Goal: Information Seeking & Learning: Learn about a topic

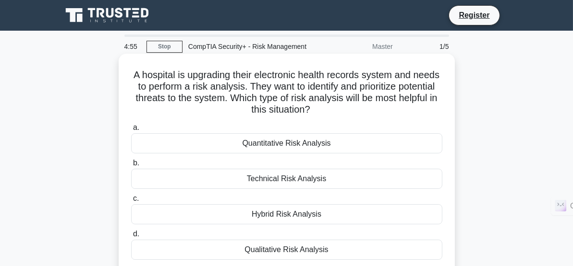
click at [449, 178] on div "A hospital is upgrading their electronic health records system and needs to per…" at bounding box center [286, 172] width 328 height 228
click at [332, 254] on div "Qualitative Risk Analysis" at bounding box center [286, 250] width 311 height 20
click at [131, 238] on input "d. Qualitative Risk Analysis" at bounding box center [131, 234] width 0 height 6
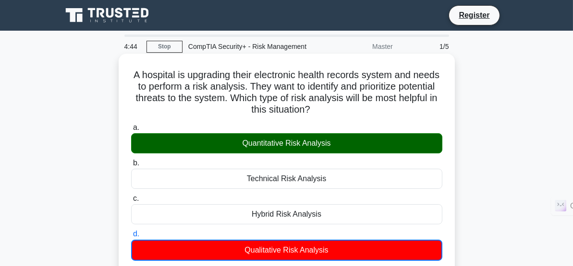
click at [131, 125] on input "a. Quantitative Risk Analysis" at bounding box center [131, 128] width 0 height 6
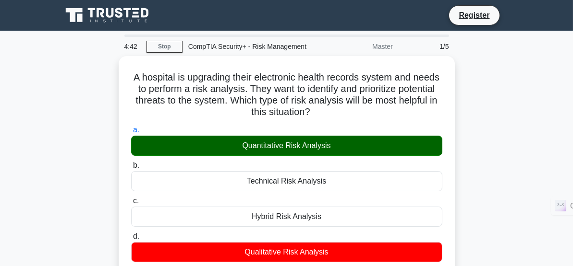
click at [476, 176] on div "A hospital is upgrading their electronic health records system and needs to per…" at bounding box center [286, 235] width 461 height 359
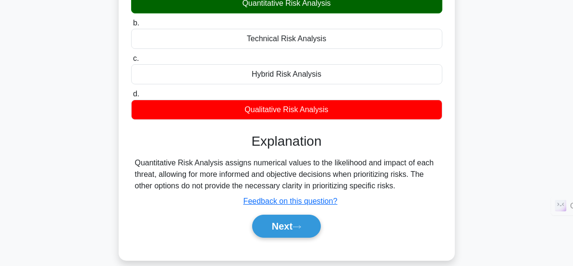
scroll to position [152, 0]
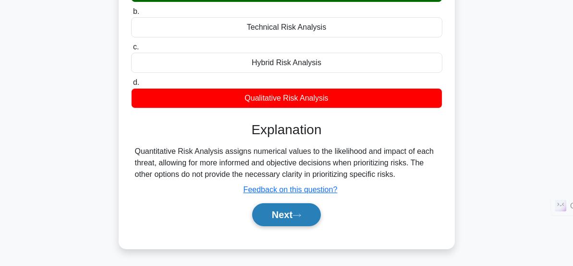
click at [293, 214] on button "Next" at bounding box center [286, 215] width 69 height 23
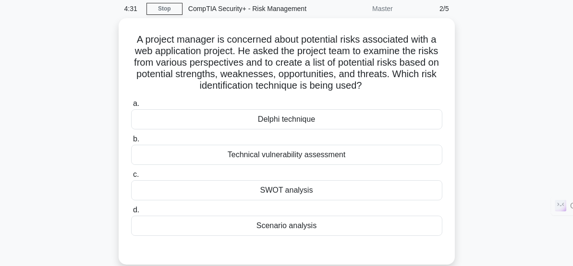
scroll to position [57, 0]
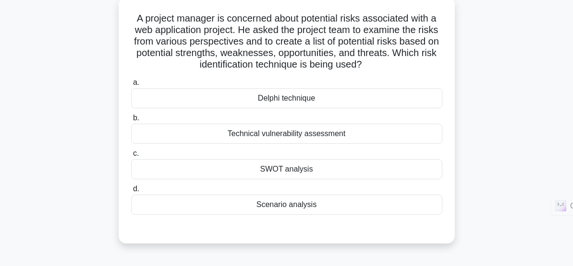
click at [295, 131] on div "Technical vulnerability assessment" at bounding box center [286, 134] width 311 height 20
click at [131, 121] on input "b. Technical vulnerability assessment" at bounding box center [131, 118] width 0 height 6
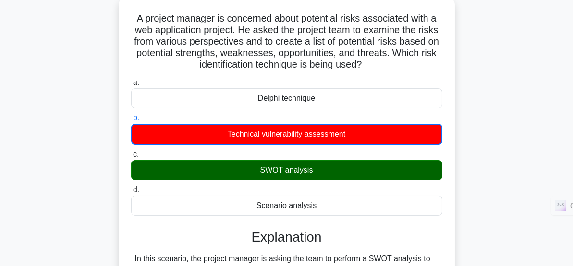
click at [131, 80] on input "a. Delphi technique" at bounding box center [131, 83] width 0 height 6
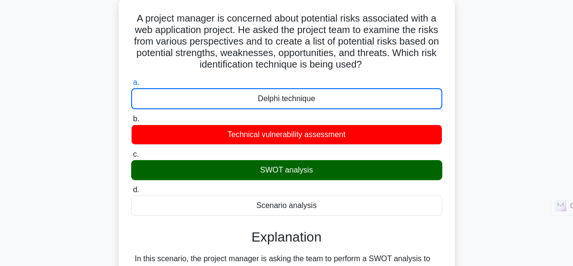
click at [131, 116] on input "b. Technical vulnerability assessment" at bounding box center [131, 119] width 0 height 6
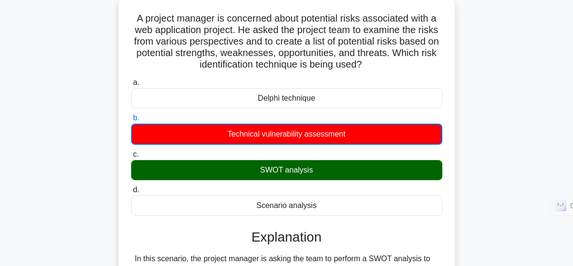
click at [131, 152] on input "c. SWOT analysis" at bounding box center [131, 155] width 0 height 6
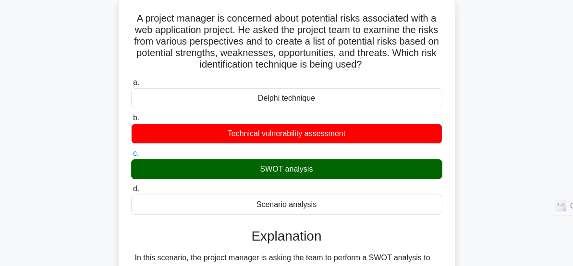
click at [131, 186] on input "d. Scenario analysis" at bounding box center [131, 189] width 0 height 6
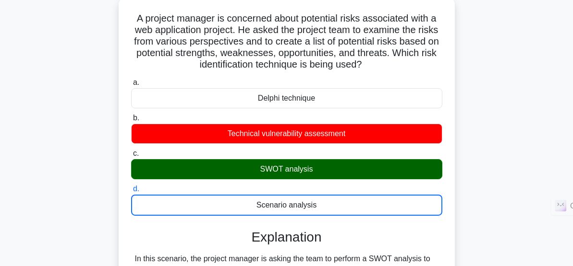
click at [131, 80] on input "a. Delphi technique" at bounding box center [131, 83] width 0 height 6
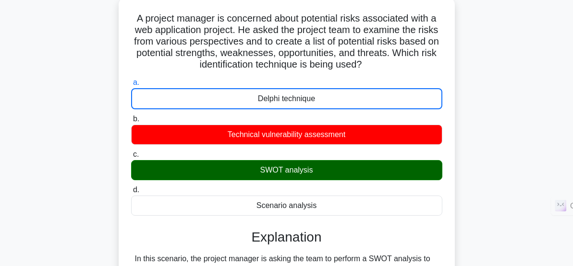
click at [131, 116] on input "b. Technical vulnerability assessment" at bounding box center [131, 119] width 0 height 6
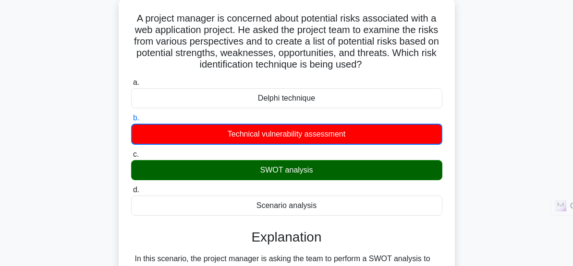
click at [131, 152] on input "c. SWOT analysis" at bounding box center [131, 155] width 0 height 6
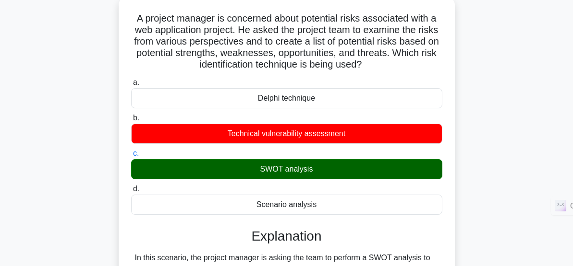
click at [131, 186] on input "d. Scenario analysis" at bounding box center [131, 189] width 0 height 6
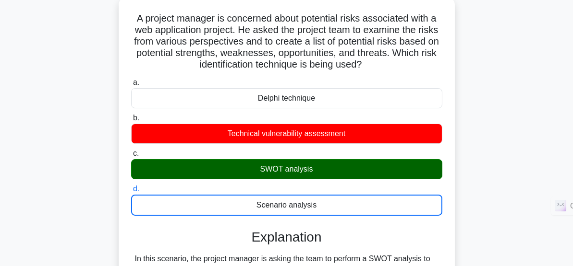
click at [131, 80] on input "a. Delphi technique" at bounding box center [131, 83] width 0 height 6
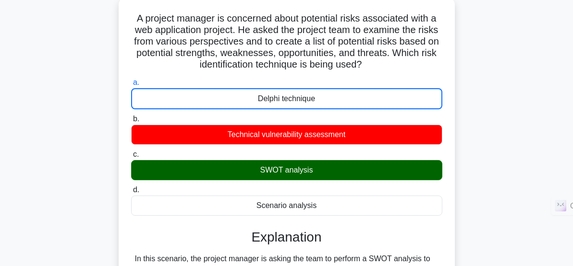
click at [131, 116] on input "b. Technical vulnerability assessment" at bounding box center [131, 119] width 0 height 6
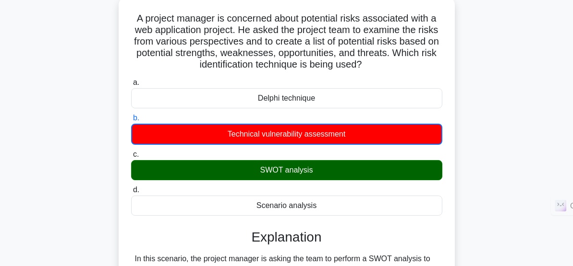
click at [131, 152] on input "c. SWOT analysis" at bounding box center [131, 155] width 0 height 6
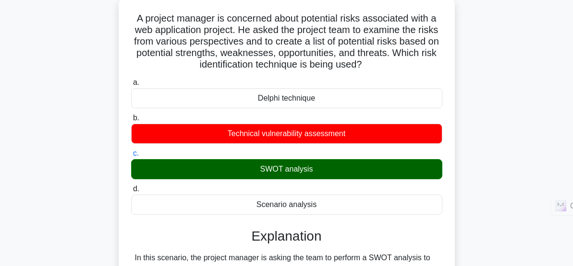
click at [131, 186] on input "d. Scenario analysis" at bounding box center [131, 189] width 0 height 6
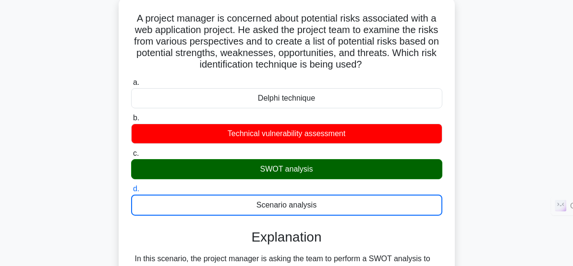
click at [131, 80] on input "a. Delphi technique" at bounding box center [131, 83] width 0 height 6
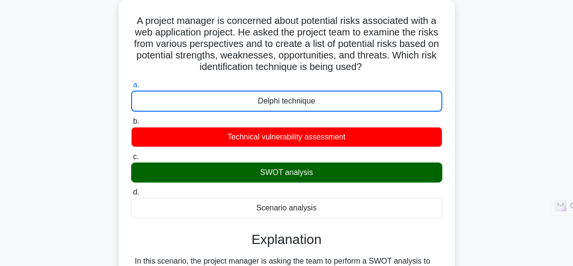
click at [500, 214] on div "A project manager is concerned about potential risks associated with a web appl…" at bounding box center [286, 185] width 461 height 371
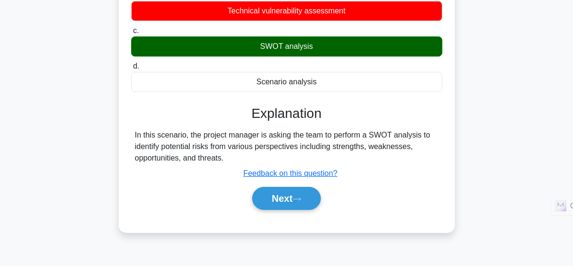
scroll to position [209, 0]
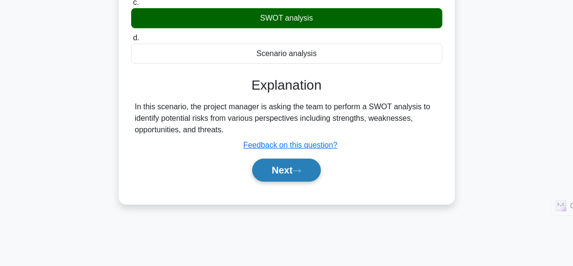
click at [283, 161] on button "Next" at bounding box center [286, 170] width 69 height 23
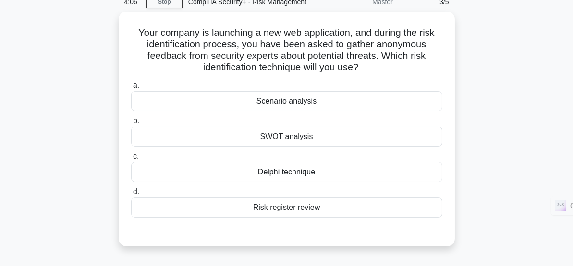
scroll to position [0, 0]
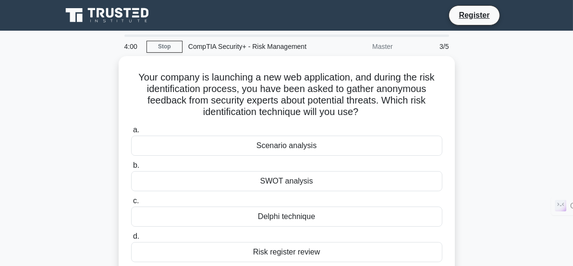
click at [472, 180] on div "Your company is launching a new web application, and during the risk identifica…" at bounding box center [286, 179] width 461 height 247
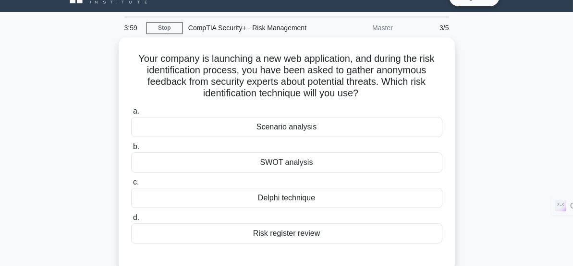
scroll to position [38, 0]
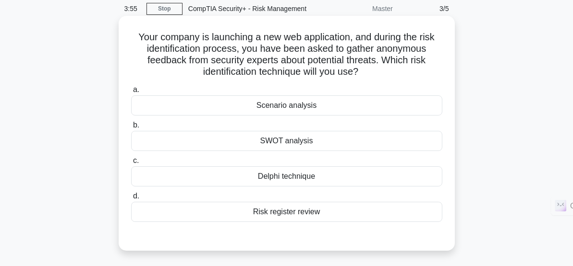
click at [341, 148] on div "SWOT analysis" at bounding box center [286, 141] width 311 height 20
click at [131, 129] on input "b. SWOT analysis" at bounding box center [131, 125] width 0 height 6
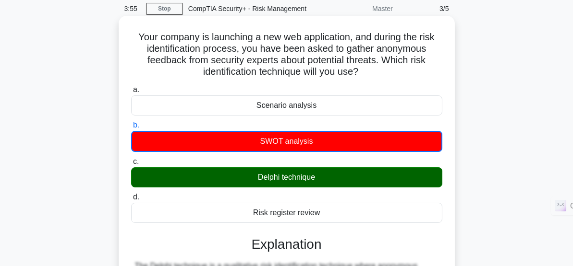
click at [131, 159] on input "c. Delphi technique" at bounding box center [131, 162] width 0 height 6
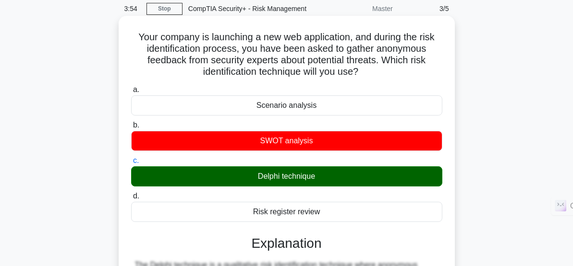
click at [131, 193] on input "d. Risk register review" at bounding box center [131, 196] width 0 height 6
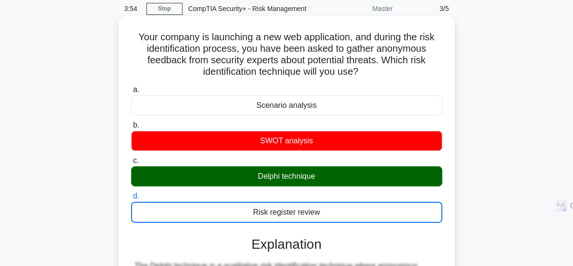
click at [131, 87] on input "a. Scenario analysis" at bounding box center [131, 90] width 0 height 6
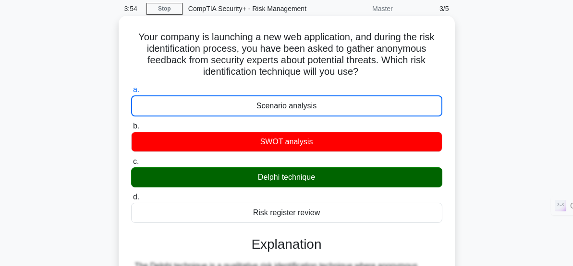
click at [131, 123] on input "b. SWOT analysis" at bounding box center [131, 126] width 0 height 6
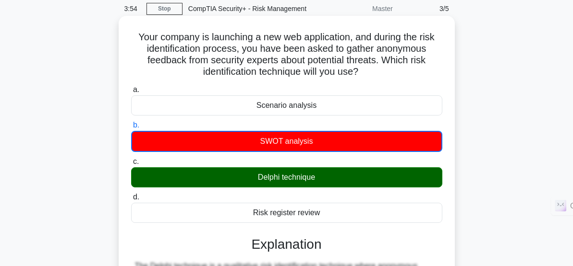
click at [131, 159] on input "c. Delphi technique" at bounding box center [131, 162] width 0 height 6
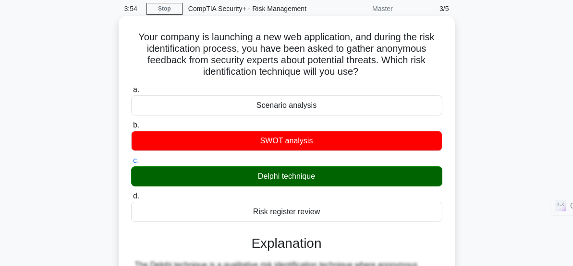
click at [131, 193] on input "d. Risk register review" at bounding box center [131, 196] width 0 height 6
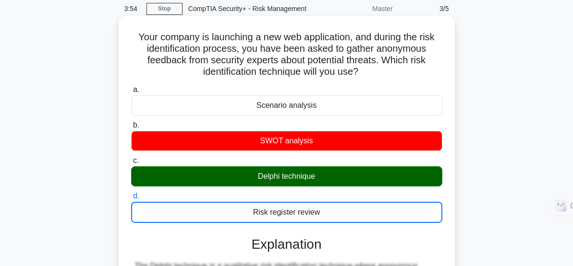
click at [131, 87] on input "a. Scenario analysis" at bounding box center [131, 90] width 0 height 6
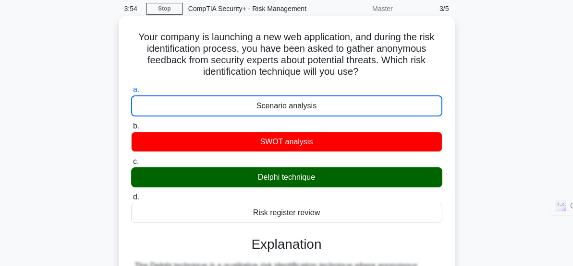
click at [131, 123] on input "b. SWOT analysis" at bounding box center [131, 126] width 0 height 6
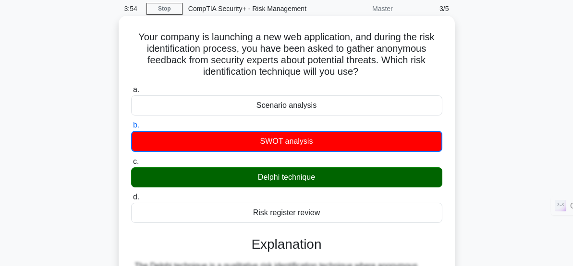
click at [131, 159] on input "c. Delphi technique" at bounding box center [131, 162] width 0 height 6
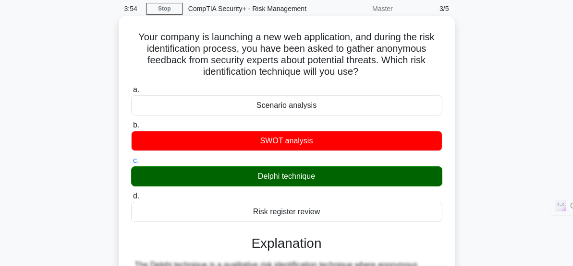
click at [131, 193] on input "d. Risk register review" at bounding box center [131, 196] width 0 height 6
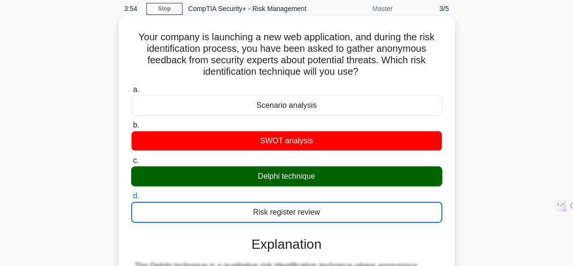
click at [131, 87] on input "a. Scenario analysis" at bounding box center [131, 90] width 0 height 6
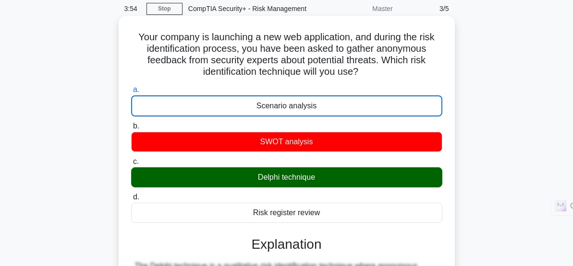
click at [131, 123] on input "b. SWOT analysis" at bounding box center [131, 126] width 0 height 6
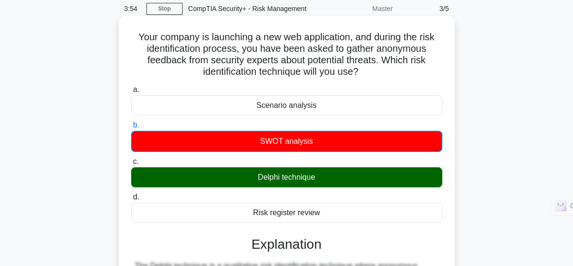
click at [131, 159] on input "c. Delphi technique" at bounding box center [131, 162] width 0 height 6
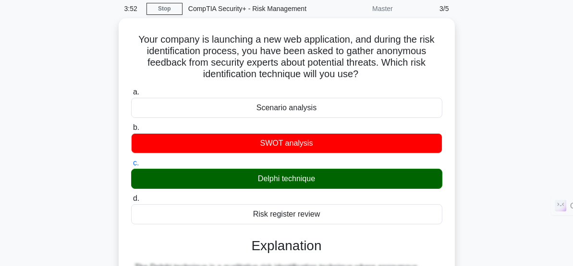
click at [491, 155] on div "Your company is launching a new web application, and during the risk identifica…" at bounding box center [286, 237] width 461 height 439
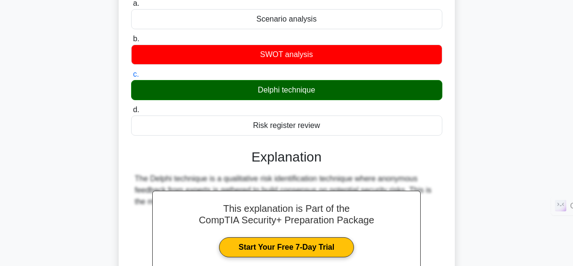
scroll to position [228, 0]
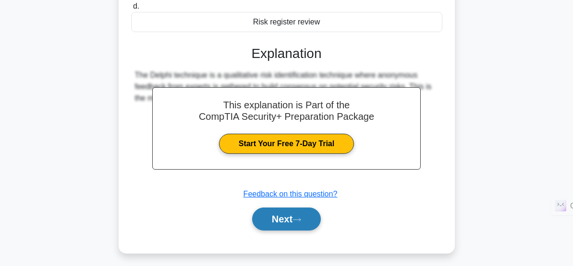
click at [300, 214] on button "Next" at bounding box center [286, 219] width 69 height 23
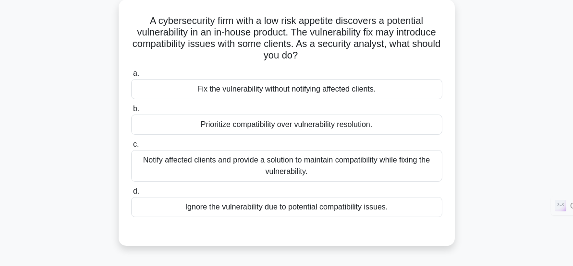
scroll to position [38, 0]
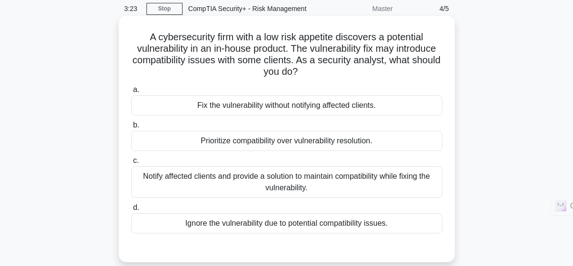
click at [308, 186] on div "Notify affected clients and provide a solution to maintain compatibility while …" at bounding box center [286, 183] width 311 height 32
click at [131, 164] on input "c. Notify affected clients and provide a solution to maintain compatibility whi…" at bounding box center [131, 161] width 0 height 6
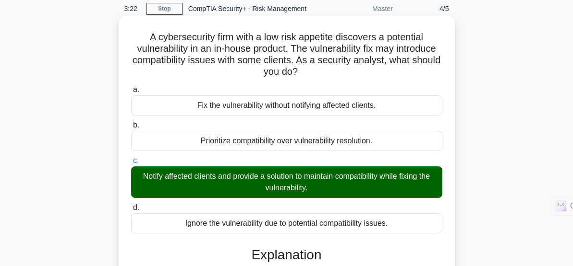
click at [131, 205] on input "d. Ignore the vulnerability due to potential compatibility issues." at bounding box center [131, 208] width 0 height 6
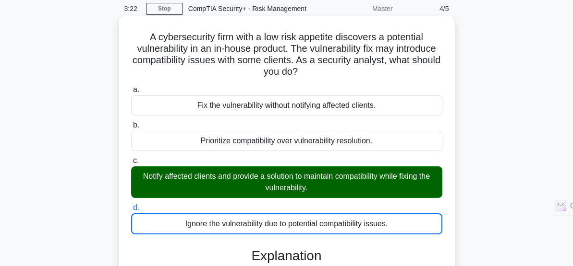
click at [131, 87] on input "a. Fix the vulnerability without notifying affected clients." at bounding box center [131, 90] width 0 height 6
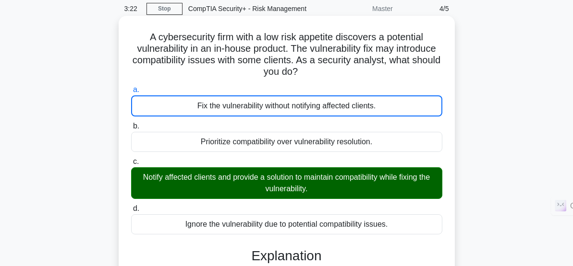
click at [131, 123] on input "b. Prioritize compatibility over vulnerability resolution." at bounding box center [131, 126] width 0 height 6
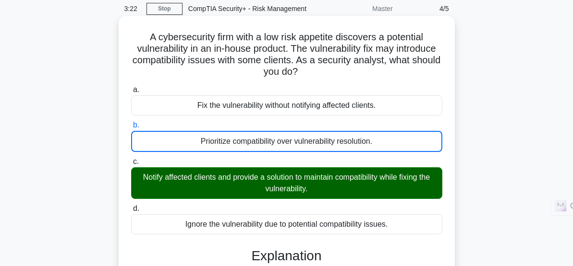
click at [131, 159] on input "c. Notify affected clients and provide a solution to maintain compatibility whi…" at bounding box center [131, 162] width 0 height 6
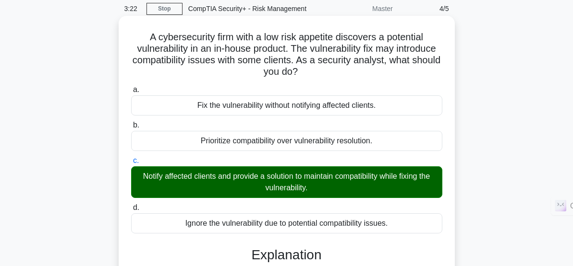
click at [131, 205] on input "d. Ignore the vulnerability due to potential compatibility issues." at bounding box center [131, 208] width 0 height 6
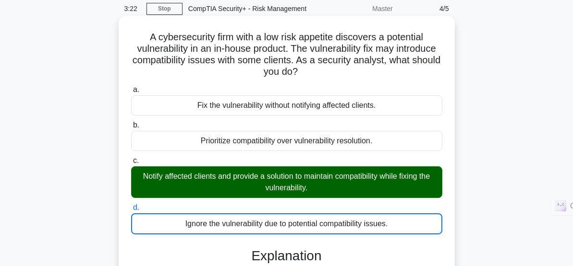
click at [131, 87] on input "a. Fix the vulnerability without notifying affected clients." at bounding box center [131, 90] width 0 height 6
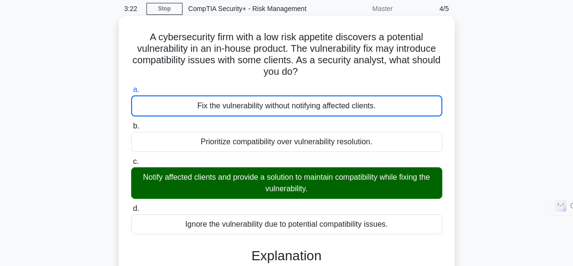
click at [131, 123] on input "b. Prioritize compatibility over vulnerability resolution." at bounding box center [131, 126] width 0 height 6
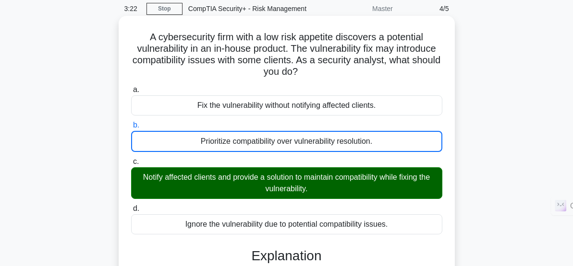
click at [131, 159] on input "c. Notify affected clients and provide a solution to maintain compatibility whi…" at bounding box center [131, 162] width 0 height 6
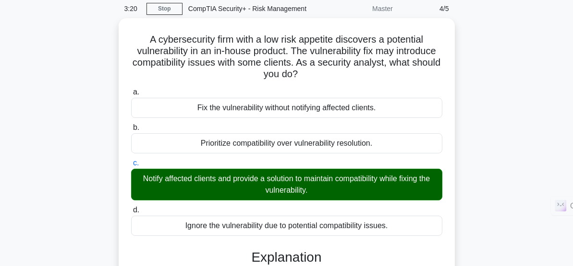
click at [513, 162] on div "A cybersecurity firm with a low risk appetite discovers a potential vulnerabili…" at bounding box center [286, 243] width 461 height 451
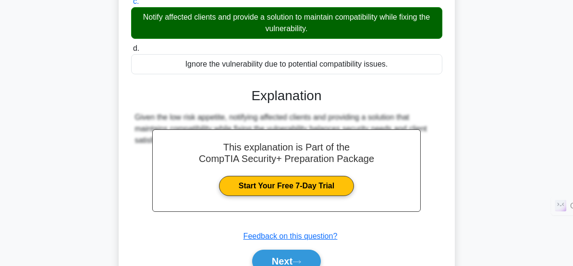
scroll to position [209, 0]
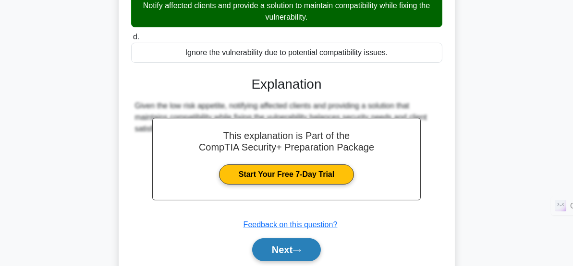
click at [302, 245] on button "Next" at bounding box center [286, 250] width 69 height 23
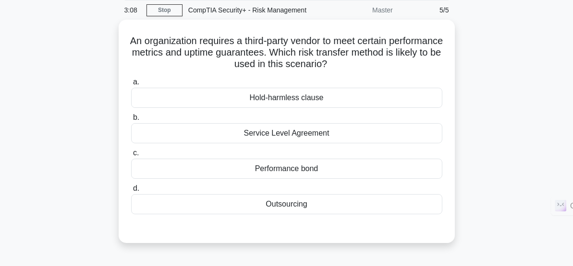
scroll to position [38, 0]
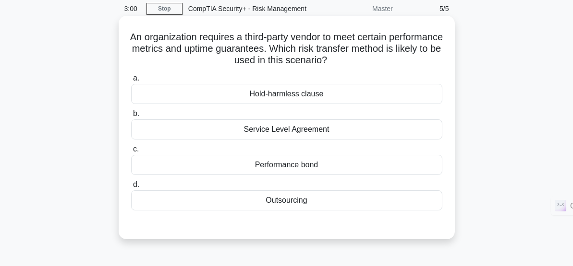
click at [301, 203] on div "Outsourcing" at bounding box center [286, 201] width 311 height 20
click at [131, 188] on input "d. Outsourcing" at bounding box center [131, 185] width 0 height 6
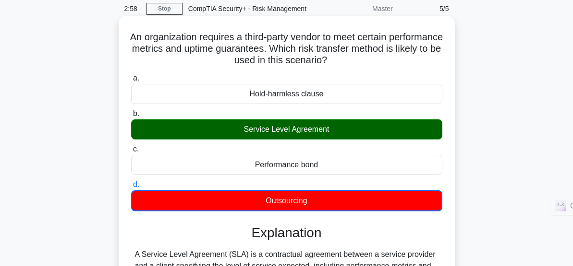
click at [131, 75] on input "a. Hold-harmless clause" at bounding box center [131, 78] width 0 height 6
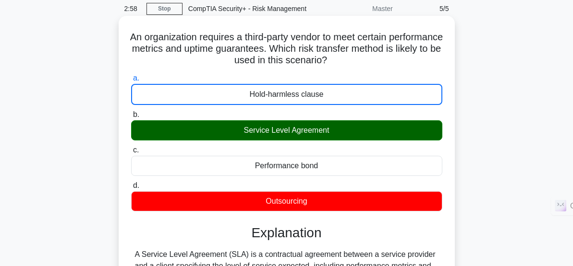
click at [131, 112] on input "b. Service Level Agreement" at bounding box center [131, 115] width 0 height 6
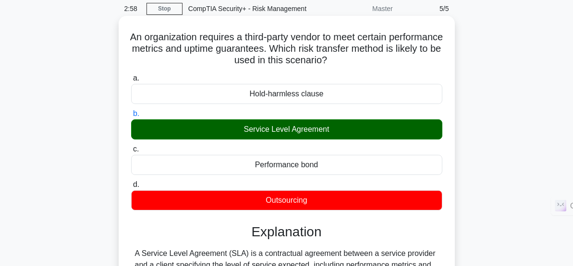
click at [131, 146] on input "c. Performance bond" at bounding box center [131, 149] width 0 height 6
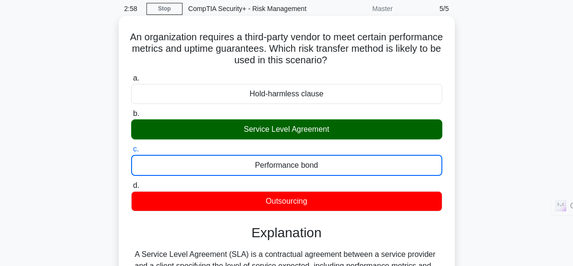
click at [131, 183] on input "d. Outsourcing" at bounding box center [131, 186] width 0 height 6
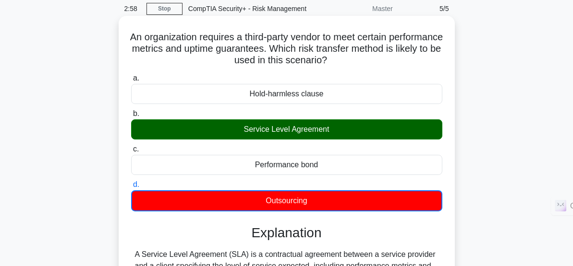
click at [131, 75] on input "a. Hold-harmless clause" at bounding box center [131, 78] width 0 height 6
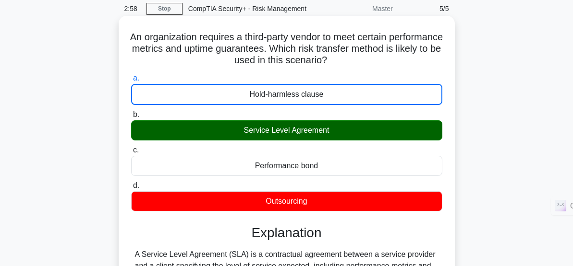
click at [131, 112] on input "b. Service Level Agreement" at bounding box center [131, 115] width 0 height 6
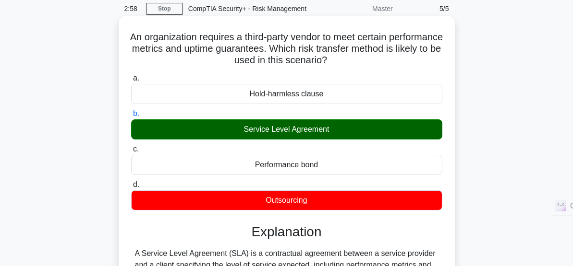
click at [131, 146] on input "c. Performance bond" at bounding box center [131, 149] width 0 height 6
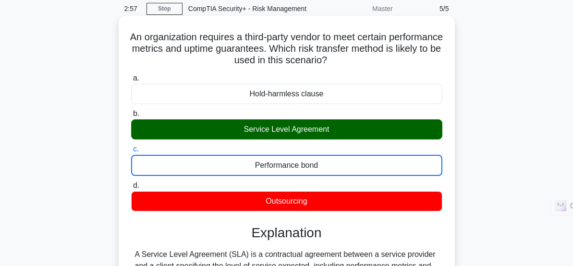
click at [131, 183] on input "d. Outsourcing" at bounding box center [131, 186] width 0 height 6
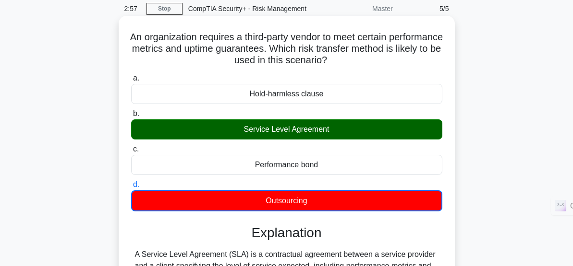
click at [131, 75] on input "a. Hold-harmless clause" at bounding box center [131, 78] width 0 height 6
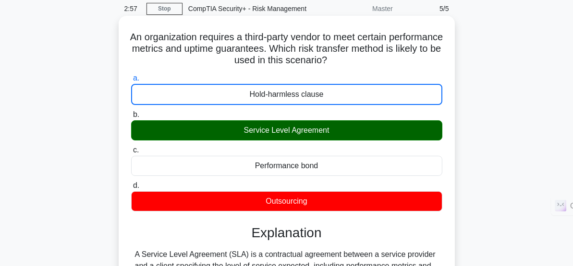
click at [131, 112] on input "b. Service Level Agreement" at bounding box center [131, 115] width 0 height 6
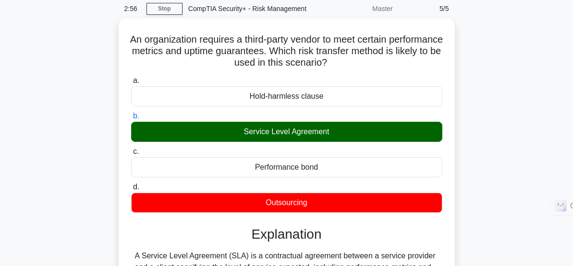
click at [517, 152] on div "An organization requires a third-party vendor to meet certain performance metri…" at bounding box center [286, 191] width 461 height 347
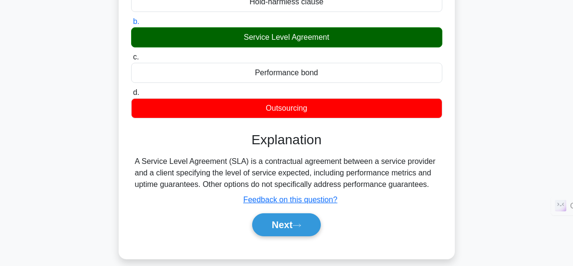
scroll to position [247, 0]
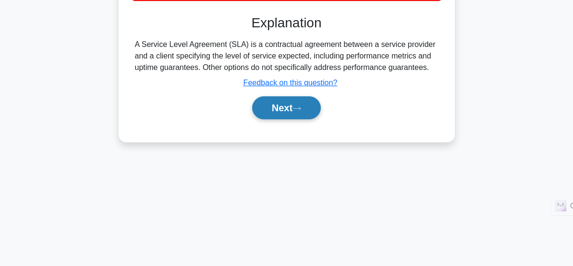
click at [285, 108] on button "Next" at bounding box center [286, 107] width 69 height 23
